Goal: Find specific page/section: Find specific page/section

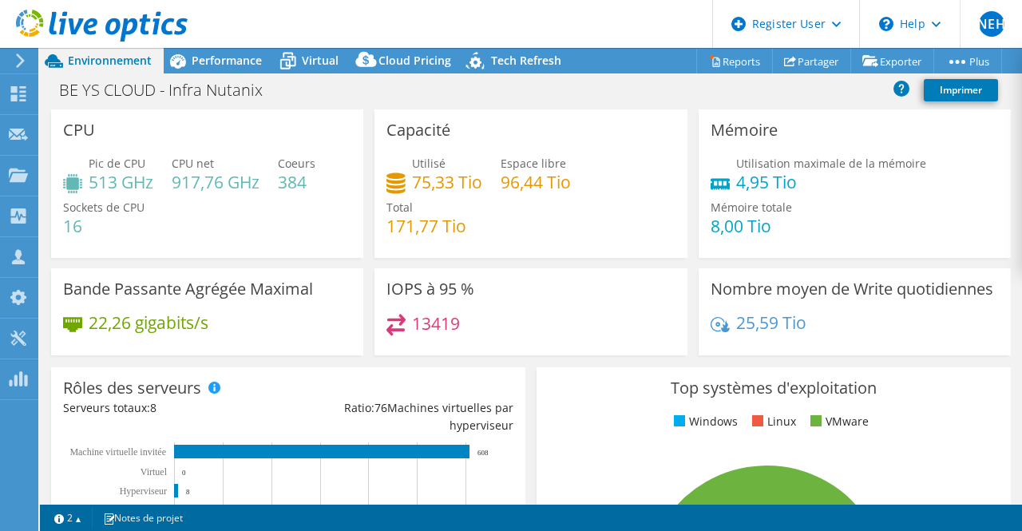
select select "USD"
click at [24, 181] on use at bounding box center [18, 175] width 19 height 14
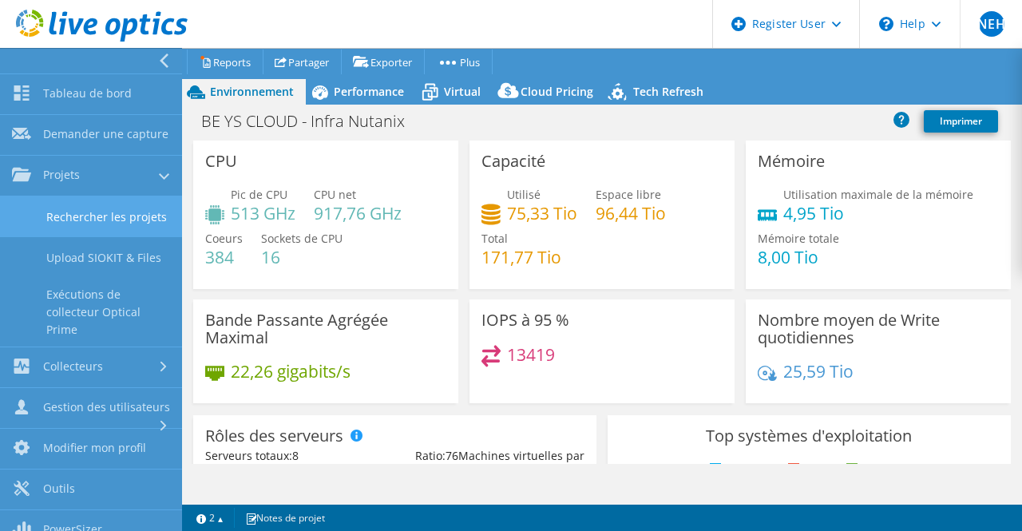
click at [101, 237] on link "Rechercher les projets" at bounding box center [91, 216] width 182 height 41
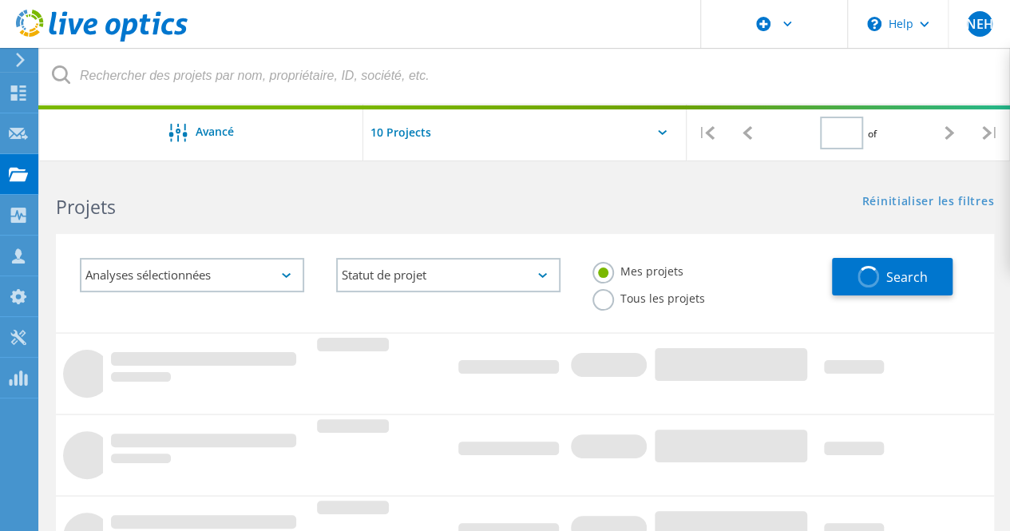
type input "1"
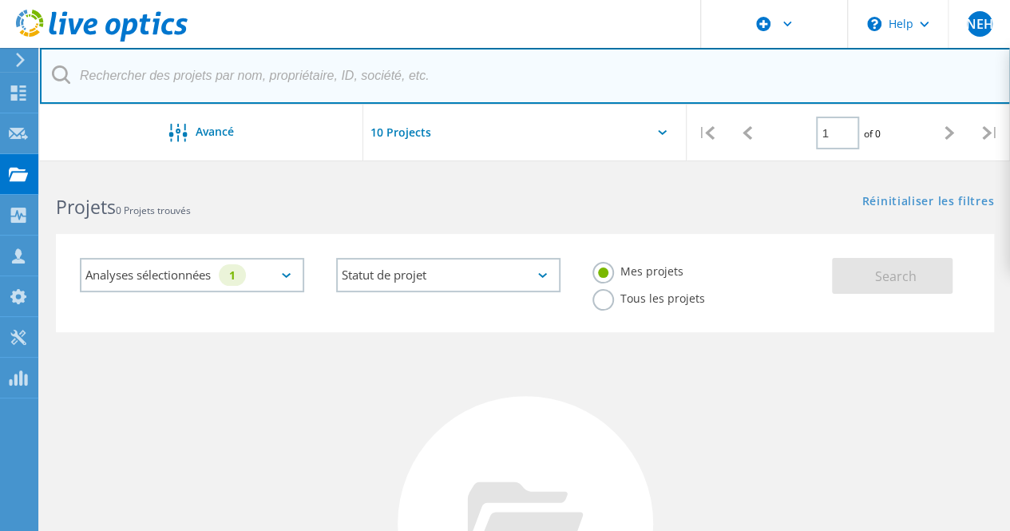
click at [180, 73] on input "text" at bounding box center [525, 76] width 971 height 56
click at [109, 77] on input "PRO NATURA" at bounding box center [525, 76] width 971 height 56
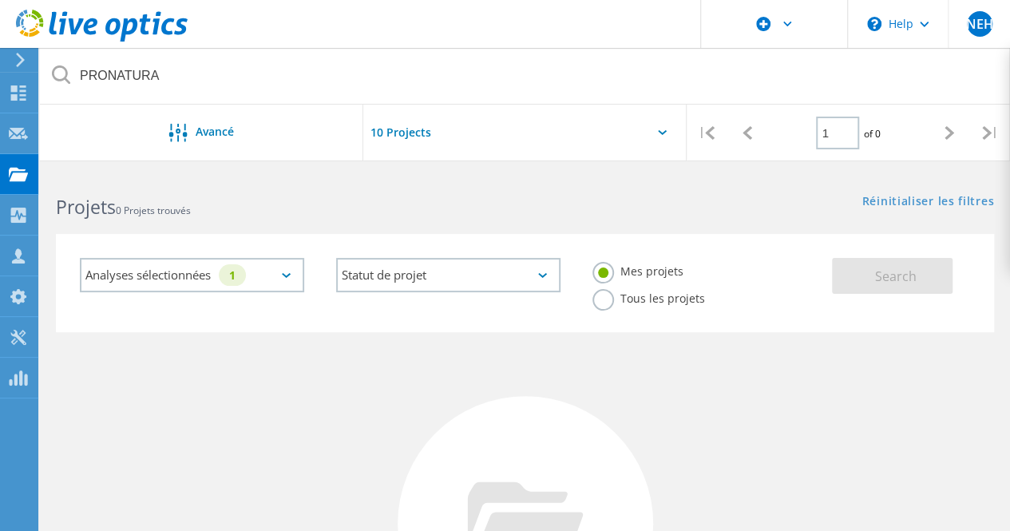
click at [604, 303] on label "Tous les projets" at bounding box center [648, 296] width 113 height 15
click at [0, 0] on input "Tous les projets" at bounding box center [0, 0] width 0 height 0
click at [866, 274] on button "Search" at bounding box center [892, 276] width 121 height 36
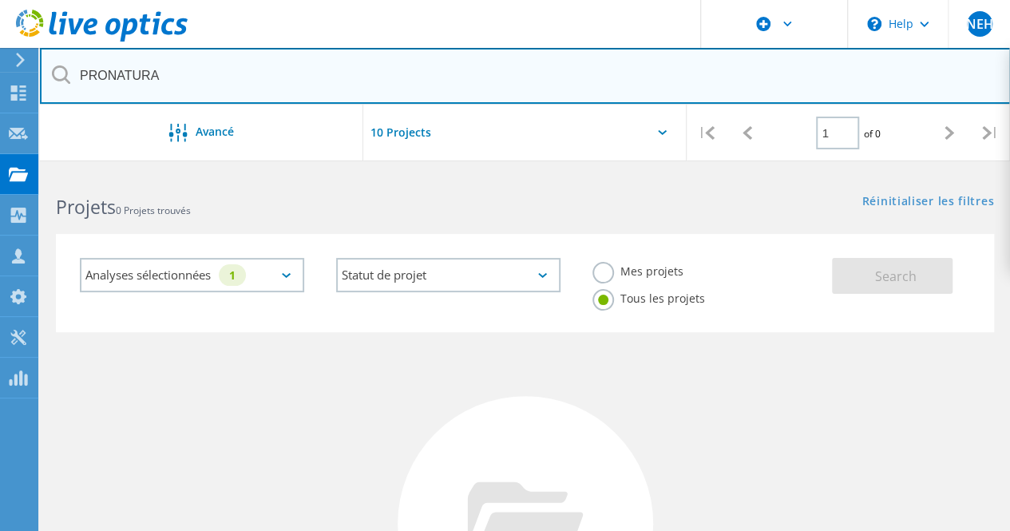
click at [106, 81] on input "PRONATURA" at bounding box center [525, 76] width 971 height 56
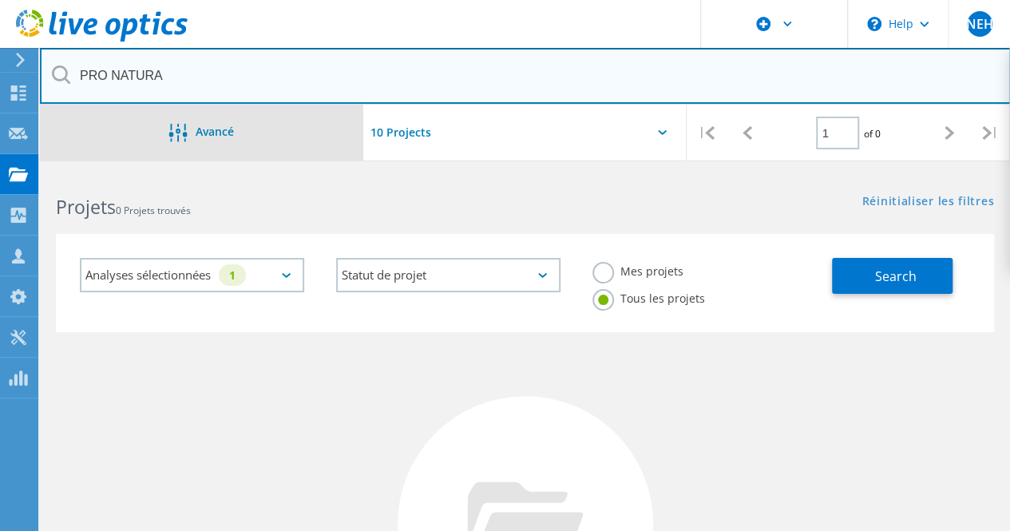
type input "PRO NATURA"
